Goal: Transaction & Acquisition: Download file/media

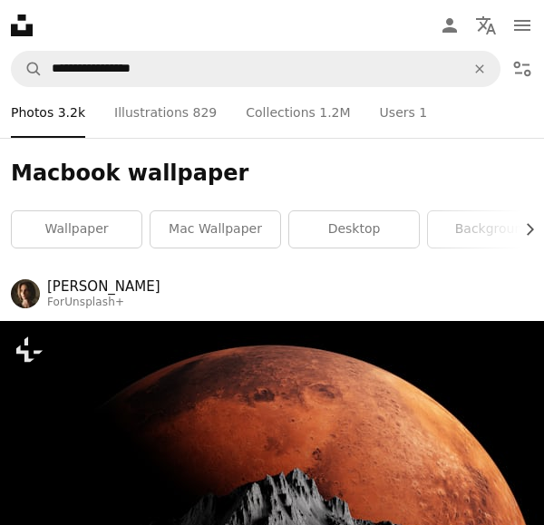
scroll to position [70129, 0]
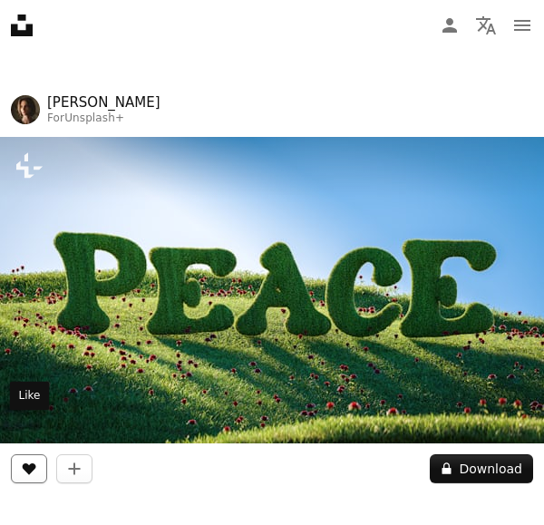
click at [24, 463] on icon "Like" at bounding box center [30, 469] width 14 height 12
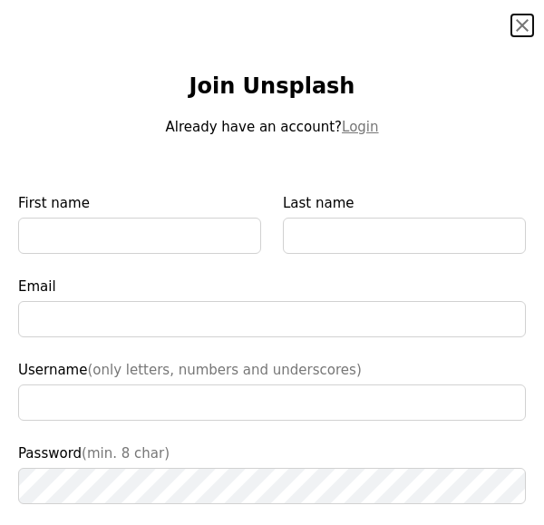
click at [521, 23] on button "An X shape" at bounding box center [522, 26] width 22 height 22
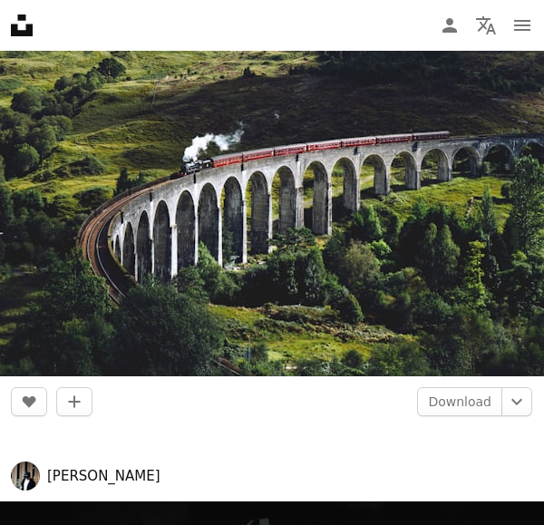
scroll to position [70669, 0]
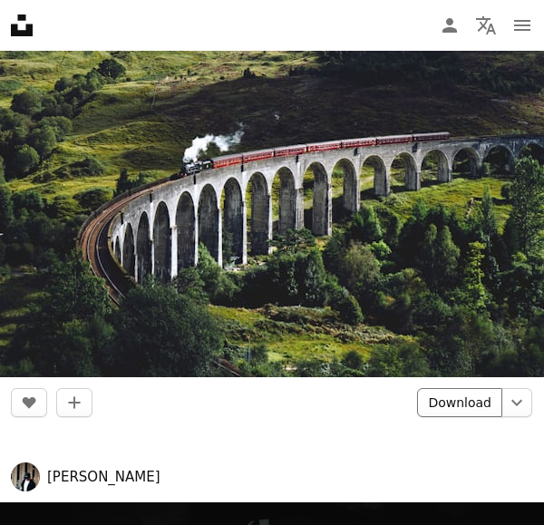
click at [455, 388] on link "Download" at bounding box center [459, 402] width 85 height 29
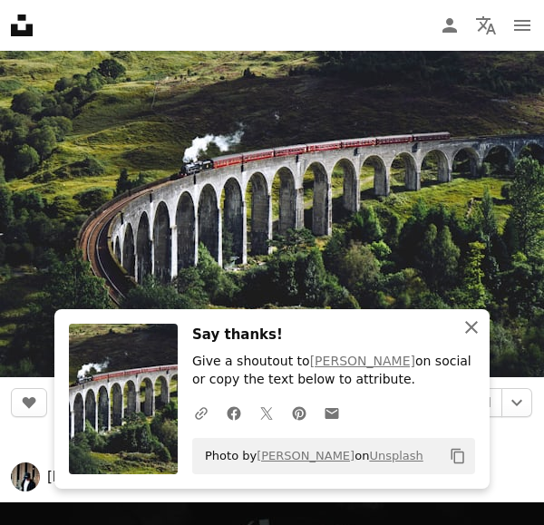
click at [472, 327] on icon "An X shape" at bounding box center [472, 328] width 22 height 22
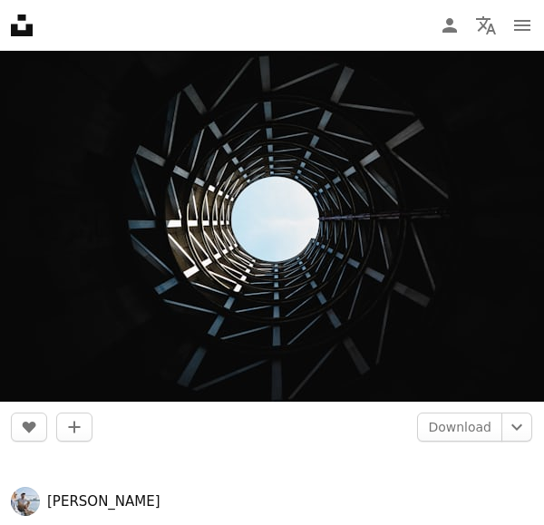
scroll to position [71114, 0]
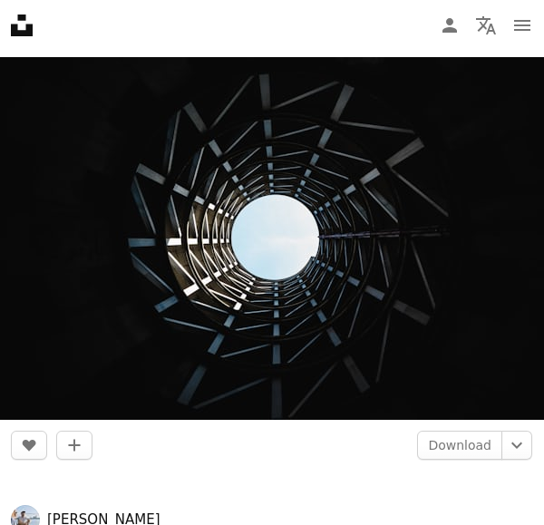
click at [478, 431] on link "Download" at bounding box center [459, 445] width 85 height 29
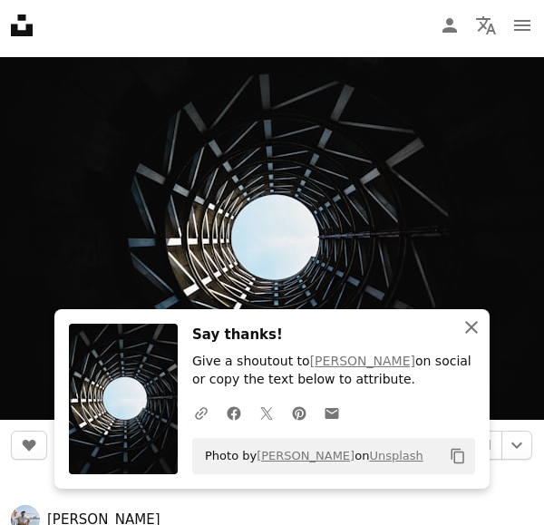
click at [475, 333] on icon "button" at bounding box center [471, 327] width 13 height 13
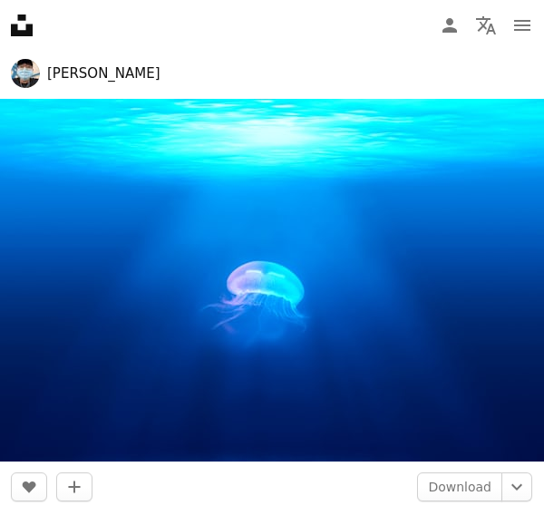
scroll to position [76924, 0]
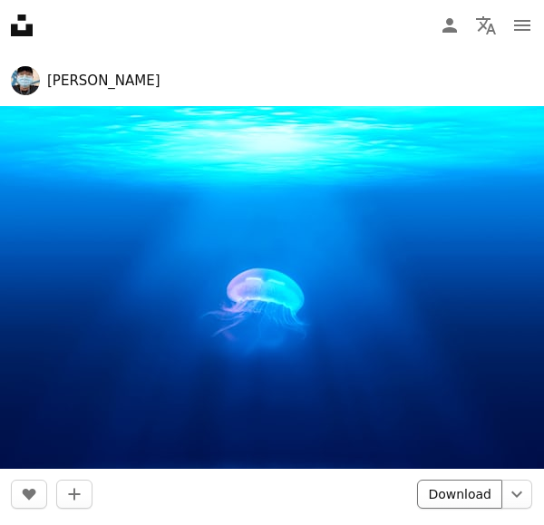
click at [480, 480] on link "Download" at bounding box center [459, 494] width 85 height 29
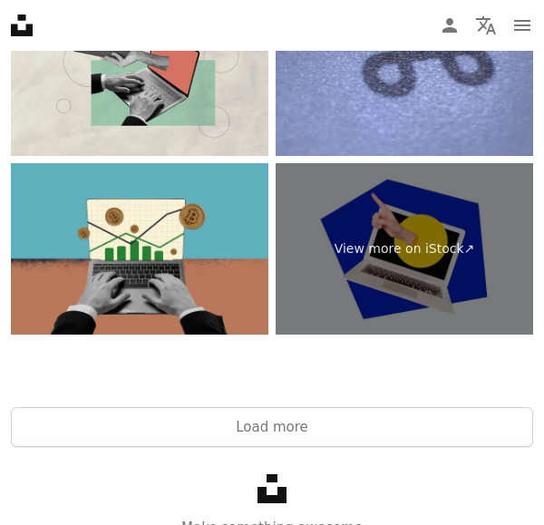
scroll to position [80410, 0]
